Goal: Task Accomplishment & Management: Complete application form

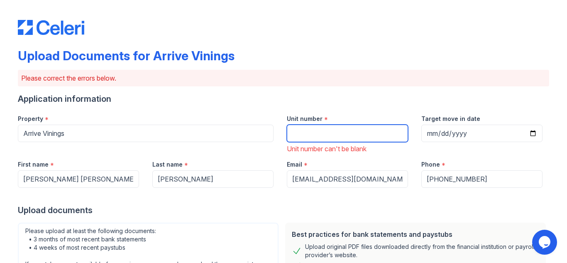
click at [375, 132] on input "Unit number" at bounding box center [347, 132] width 121 height 17
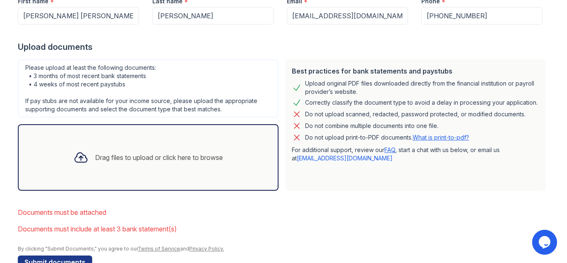
scroll to position [185, 0]
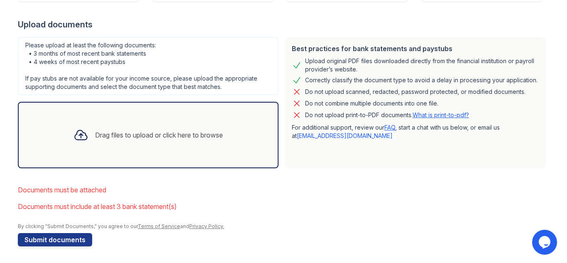
type input "0"
click at [63, 120] on div "Drag files to upload or click here to browse" at bounding box center [148, 135] width 261 height 66
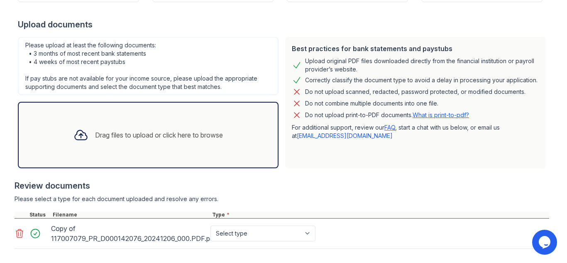
click at [556, 113] on main "Upload Documents for Arrive Vinings Please correct the errors below. Applicatio…" at bounding box center [283, 131] width 567 height 263
click at [59, 234] on div "Copy of 117007079_PR_D000142076_20241206_000.PDF.pdf" at bounding box center [129, 233] width 156 height 23
click at [15, 232] on icon at bounding box center [20, 233] width 10 height 10
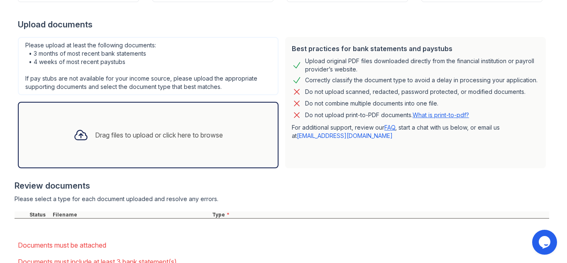
click at [15, 232] on div "Upload Documents for Arrive Vinings Please correct the errors below. Applicatio…" at bounding box center [283, 66] width 540 height 503
click at [88, 133] on div at bounding box center [81, 135] width 22 height 22
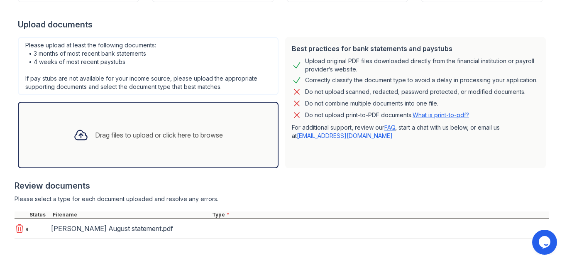
click at [106, 132] on div "Drag files to upload or click here to browse" at bounding box center [159, 135] width 128 height 10
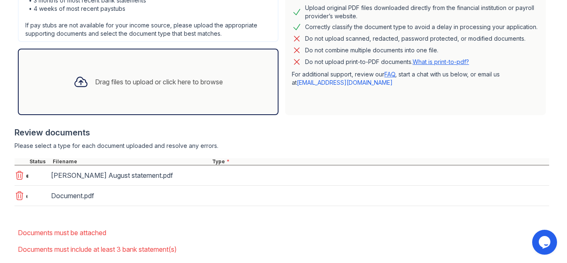
scroll to position [236, 0]
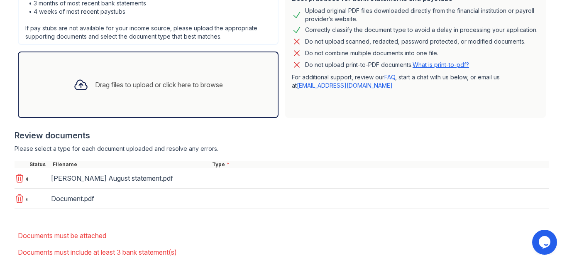
click at [130, 102] on div "Drag files to upload or click here to browse" at bounding box center [148, 84] width 261 height 66
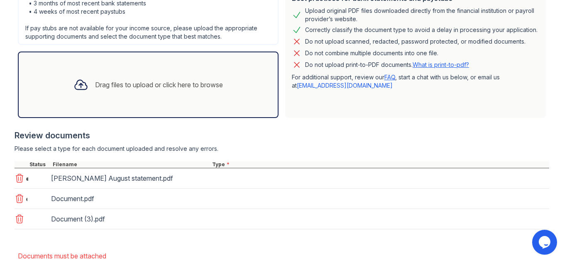
click at [250, 94] on div "Drag files to upload or click here to browse" at bounding box center [148, 84] width 261 height 66
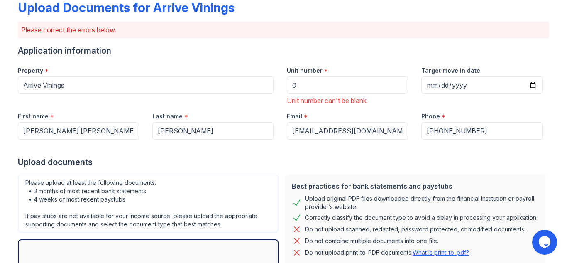
scroll to position [56, 0]
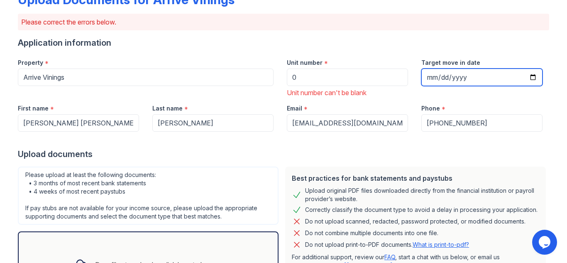
click at [525, 75] on input "Target move in date" at bounding box center [481, 76] width 121 height 17
click at [535, 77] on input "Target move in date" at bounding box center [481, 76] width 121 height 17
type input "[DATE]"
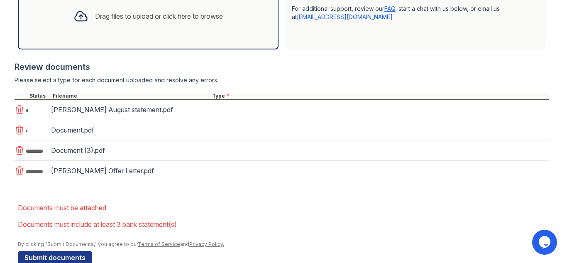
scroll to position [322, 0]
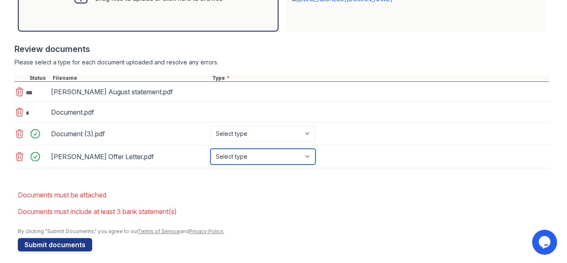
click at [258, 154] on select "Select type Paystub Bank Statement Offer Letter Tax Documents Benefit Award Let…" at bounding box center [262, 157] width 105 height 16
select select "offer_letter"
click at [210, 149] on select "Select type Paystub Bank Statement Offer Letter Tax Documents Benefit Award Let…" at bounding box center [262, 157] width 105 height 16
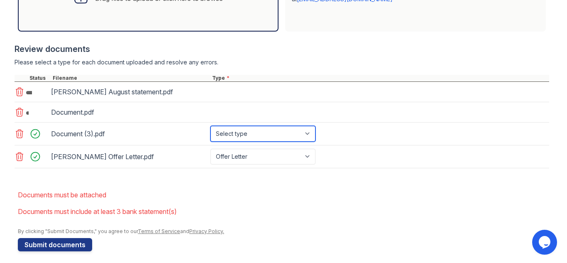
click at [242, 129] on select "Select type Paystub Bank Statement Offer Letter Tax Documents Benefit Award Let…" at bounding box center [262, 134] width 105 height 16
select select "bank_statement"
click at [210, 126] on select "Select type Paystub Bank Statement Offer Letter Tax Documents Benefit Award Let…" at bounding box center [262, 134] width 105 height 16
click at [434, 175] on div at bounding box center [282, 172] width 534 height 8
click at [19, 112] on icon at bounding box center [20, 112] width 10 height 10
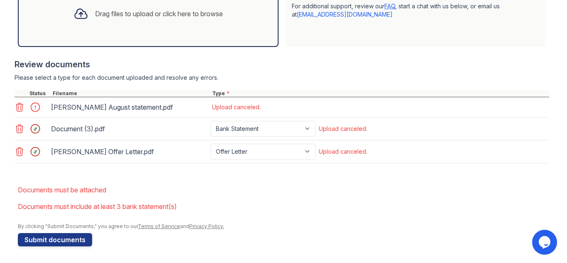
scroll to position [307, 0]
click at [20, 109] on icon at bounding box center [20, 107] width 10 height 10
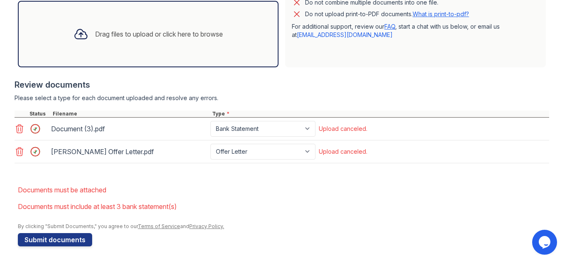
click at [100, 34] on div "Drag files to upload or click here to browse" at bounding box center [159, 34] width 128 height 10
click at [91, 23] on div "Drag files to upload or click here to browse" at bounding box center [148, 34] width 163 height 28
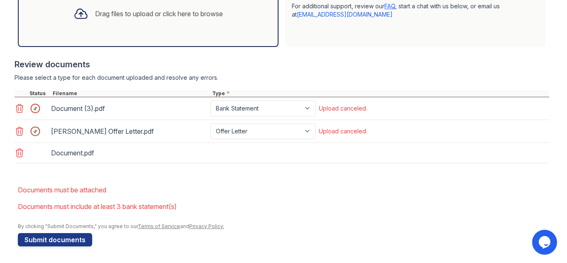
click at [18, 130] on icon at bounding box center [19, 131] width 7 height 8
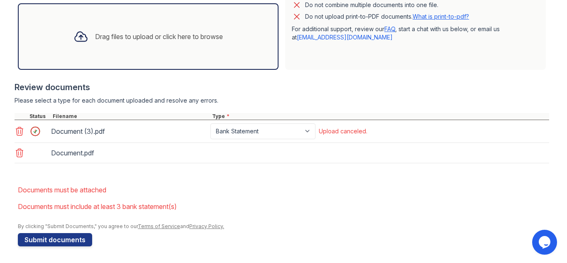
click at [18, 130] on icon at bounding box center [19, 131] width 7 height 8
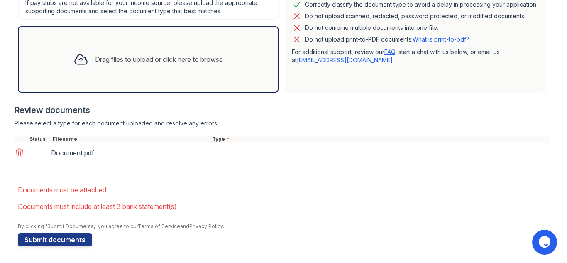
scroll to position [261, 0]
click at [146, 165] on div at bounding box center [282, 167] width 534 height 8
click at [138, 148] on div "Document.pdf" at bounding box center [129, 152] width 156 height 13
click at [17, 153] on icon at bounding box center [20, 153] width 10 height 10
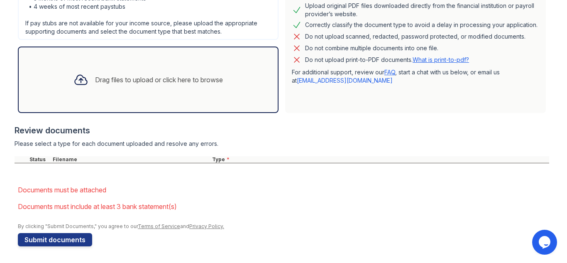
scroll to position [241, 0]
click at [112, 84] on div "Drag files to upload or click here to browse" at bounding box center [159, 80] width 128 height 10
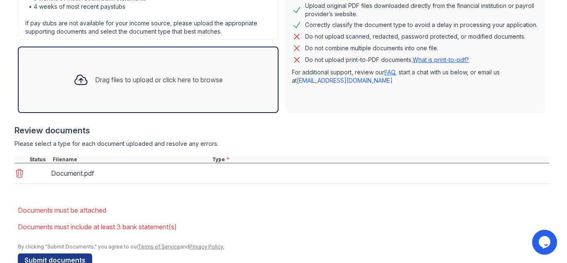
scroll to position [261, 0]
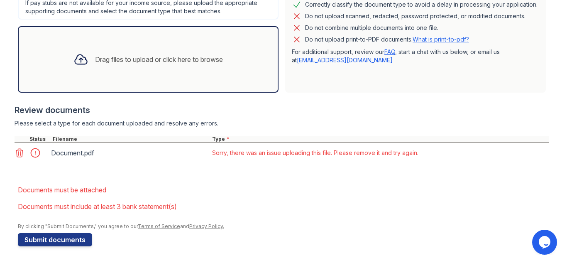
click at [16, 150] on icon at bounding box center [19, 153] width 7 height 8
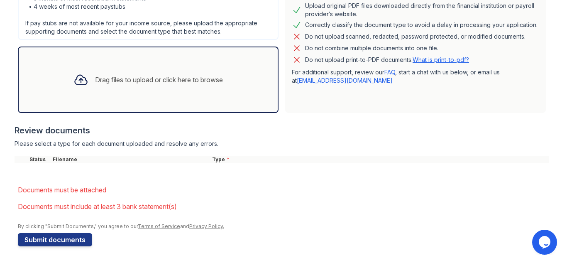
scroll to position [241, 0]
click at [115, 85] on div "Drag files to upload or click here to browse" at bounding box center [148, 80] width 163 height 28
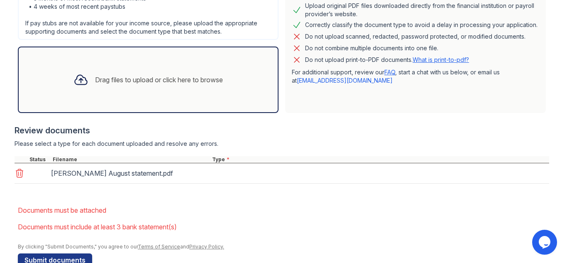
scroll to position [261, 0]
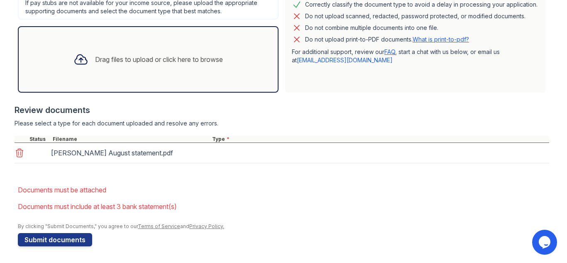
click at [316, 121] on div "Please select a type for each document uploaded and resolve any errors." at bounding box center [282, 123] width 534 height 8
click at [175, 51] on div "Drag files to upload or click here to browse" at bounding box center [148, 59] width 163 height 28
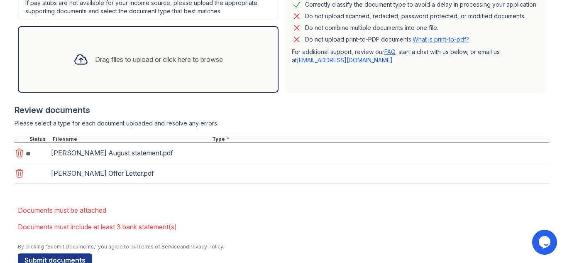
click at [188, 74] on div "Drag files to upload or click here to browse" at bounding box center [148, 59] width 261 height 66
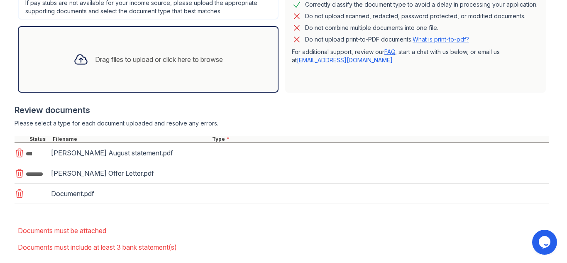
click at [202, 67] on div "Drag files to upload or click here to browse" at bounding box center [148, 59] width 163 height 28
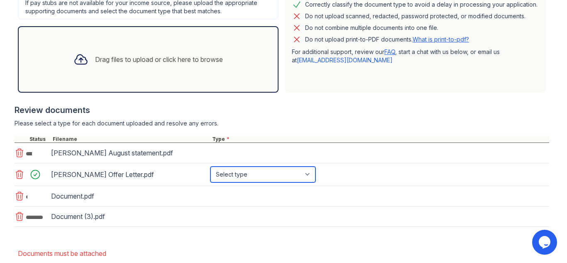
click at [295, 171] on select "Select type Paystub Bank Statement Offer Letter Tax Documents Benefit Award Let…" at bounding box center [262, 174] width 105 height 16
select select "offer_letter"
click at [210, 166] on select "Select type Paystub Bank Statement Offer Letter Tax Documents Benefit Award Let…" at bounding box center [262, 174] width 105 height 16
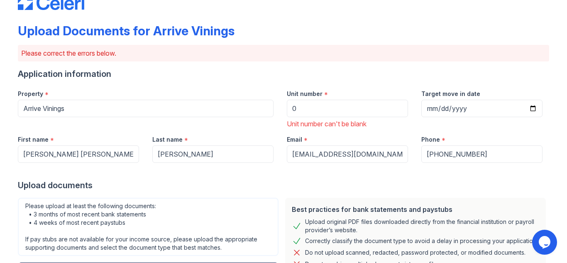
scroll to position [0, 0]
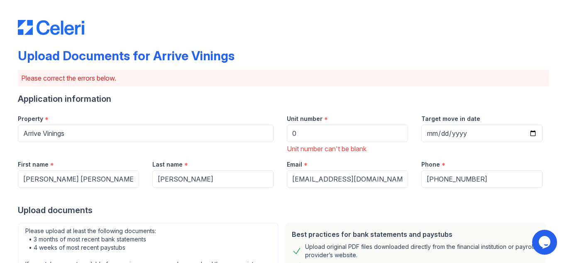
click at [324, 127] on input "0" at bounding box center [347, 132] width 121 height 17
type input "1414"
click at [361, 84] on div "Please correct the errors below." at bounding box center [283, 78] width 531 height 17
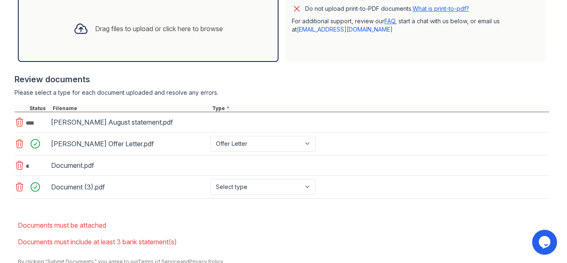
scroll to position [292, 0]
click at [281, 188] on select "Select type Paystub Bank Statement Offer Letter Tax Documents Benefit Award Let…" at bounding box center [262, 186] width 105 height 16
select select "bank_statement"
click at [210, 178] on select "Select type Paystub Bank Statement Offer Letter Tax Documents Benefit Award Let…" at bounding box center [262, 186] width 105 height 16
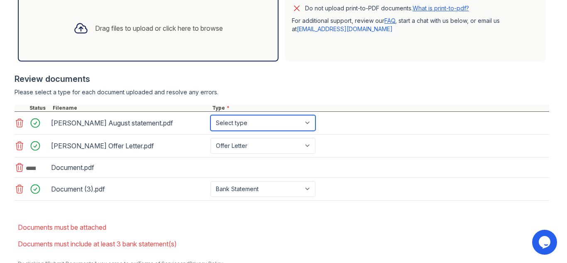
click at [295, 121] on select "Select type Paystub Bank Statement Offer Letter Tax Documents Benefit Award Let…" at bounding box center [262, 123] width 105 height 16
select select "bank_statement"
click at [210, 115] on select "Select type Paystub Bank Statement Offer Letter Tax Documents Benefit Award Let…" at bounding box center [262, 123] width 105 height 16
click at [416, 163] on div "Document.pdf" at bounding box center [282, 167] width 534 height 20
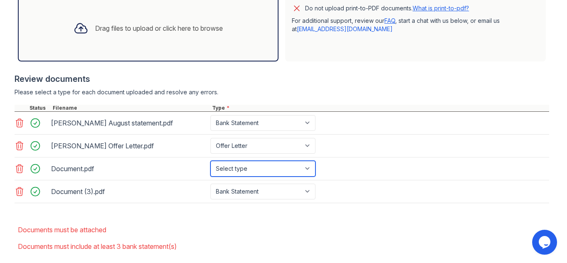
click at [269, 168] on select "Select type Paystub Bank Statement Offer Letter Tax Documents Benefit Award Let…" at bounding box center [262, 169] width 105 height 16
select select "bank_statement"
click at [210, 161] on select "Select type Paystub Bank Statement Offer Letter Tax Documents Benefit Award Let…" at bounding box center [262, 169] width 105 height 16
click at [353, 212] on form "Application information Property * Arrive Vinings Unit number * 1414 Unit numbe…" at bounding box center [283, 43] width 531 height 485
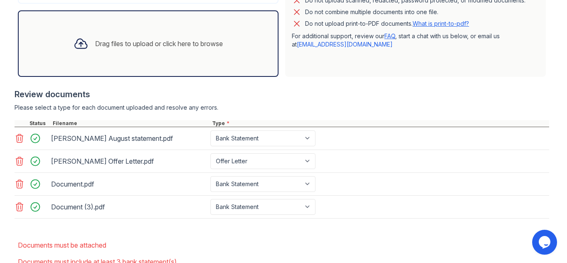
scroll to position [332, 0]
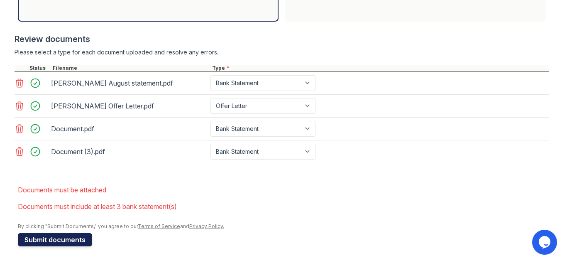
click at [53, 240] on button "Submit documents" at bounding box center [55, 239] width 74 height 13
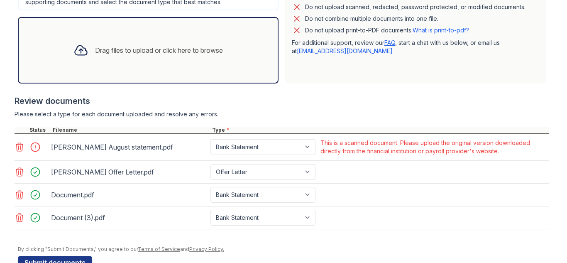
scroll to position [273, 0]
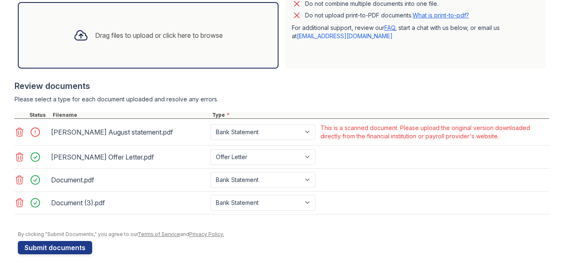
click at [19, 135] on icon at bounding box center [20, 132] width 10 height 10
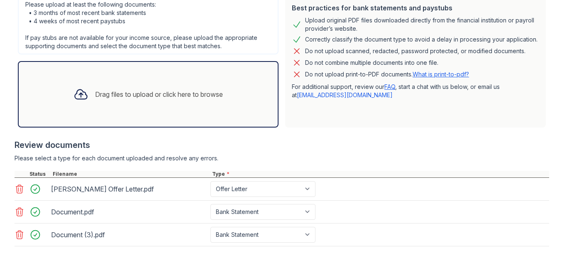
scroll to position [254, 0]
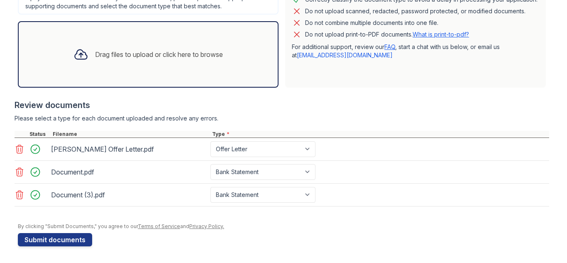
click at [5, 217] on main "Upload Documents for Arrive Vinings Please correct the errors below. Applicatio…" at bounding box center [283, 131] width 567 height 263
click at [54, 241] on button "Submit documents" at bounding box center [55, 239] width 74 height 13
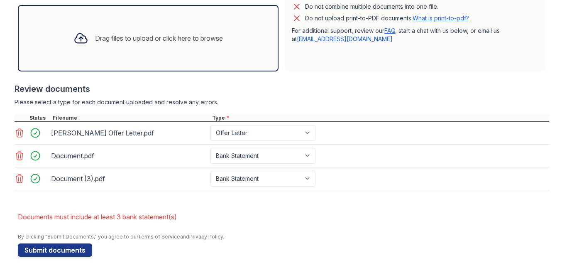
scroll to position [281, 0]
